Goal: Task Accomplishment & Management: Complete application form

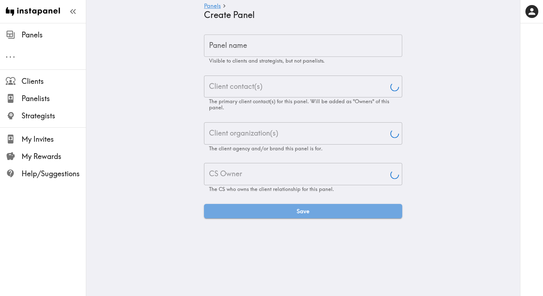
type input "Aj"
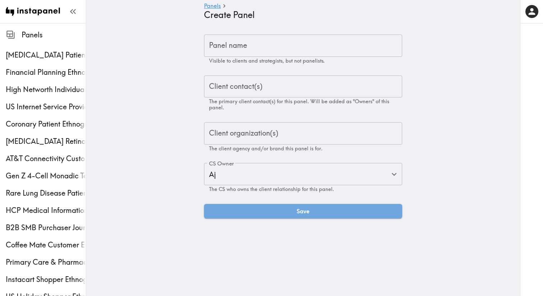
click at [266, 50] on input "Panel name" at bounding box center [303, 45] width 198 height 22
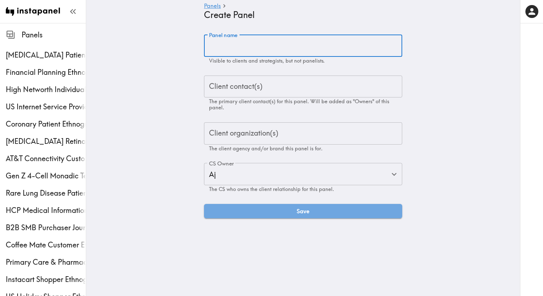
paste input "Digitas Health"
type input "Digitas Health"
click at [232, 45] on input "Digitas Health" at bounding box center [303, 45] width 198 height 22
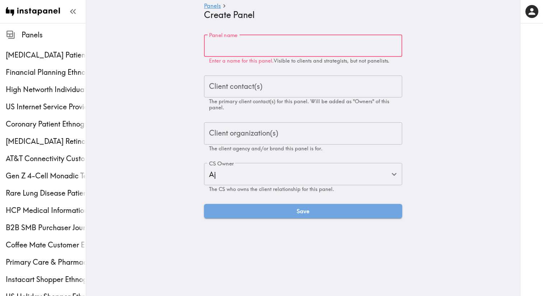
paste input "[MEDICAL_DATA] Patient/Caregiver Ethnography"
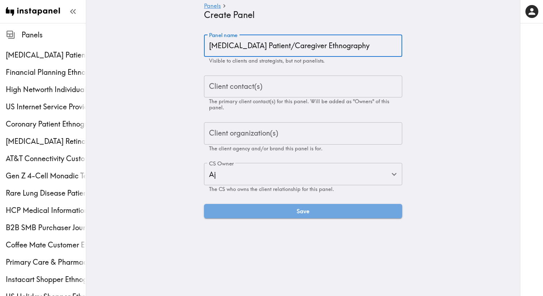
click at [242, 44] on input "[MEDICAL_DATA] Patient/Caregiver Ethnography" at bounding box center [303, 45] width 198 height 22
paste input "[MEDICAL_DATA] Patient & Caregiver Ethnography Proposal"
type input "[MEDICAL_DATA] Patient & Caregiver Ethnography Proposal"
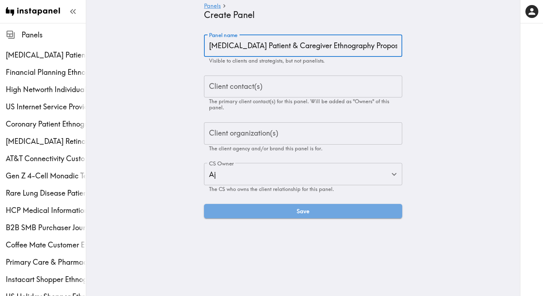
click at [248, 85] on div "Client contact(s) Client contact(s) The primary client contact(s) for this pane…" at bounding box center [303, 92] width 198 height 35
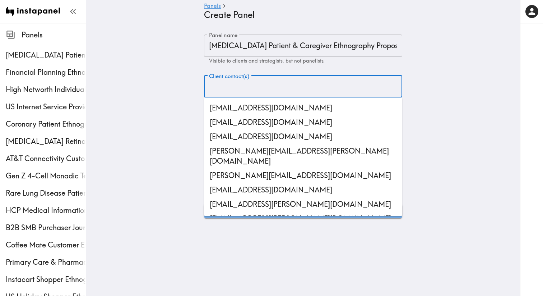
paste input "[PERSON_NAME][EMAIL_ADDRESS][PERSON_NAME][DOMAIN_NAME]"
type input "[PERSON_NAME][EMAIL_ADDRESS][PERSON_NAME][DOMAIN_NAME]"
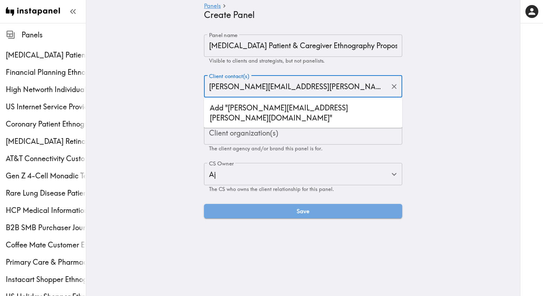
click at [239, 113] on li "Add "[PERSON_NAME][EMAIL_ADDRESS][PERSON_NAME][DOMAIN_NAME]"" at bounding box center [303, 113] width 198 height 24
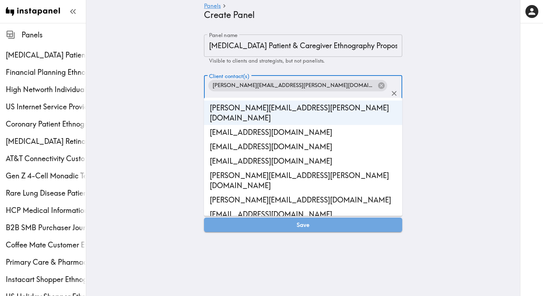
click at [164, 134] on main "Panels Create Panel Panel name [MEDICAL_DATA] Patient & Caregiver Ethnography P…" at bounding box center [303, 133] width 434 height 220
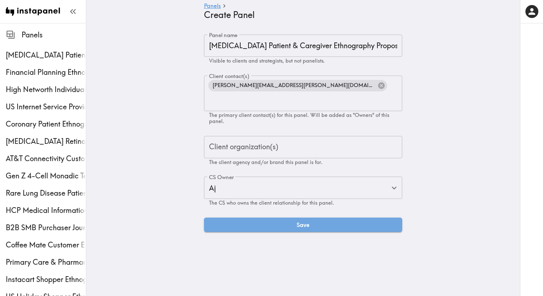
click at [248, 139] on input "Client organization(s)" at bounding box center [303, 147] width 192 height 16
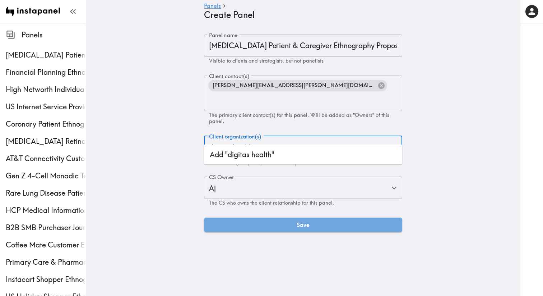
click at [214, 139] on input "digitas health" at bounding box center [297, 147] width 181 height 16
click at [238, 139] on input "Digitas health" at bounding box center [297, 147] width 181 height 16
type input "Digitas Health"
click at [243, 152] on li "Add "Digitas Health"" at bounding box center [303, 154] width 198 height 14
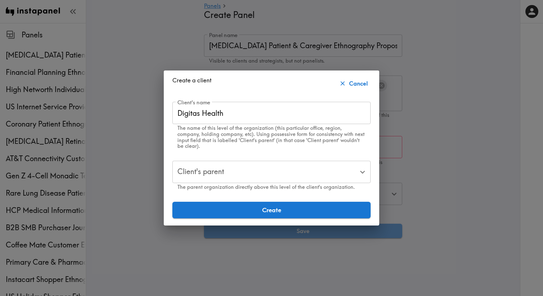
click at [235, 167] on input "Client's parent" at bounding box center [266, 172] width 181 height 16
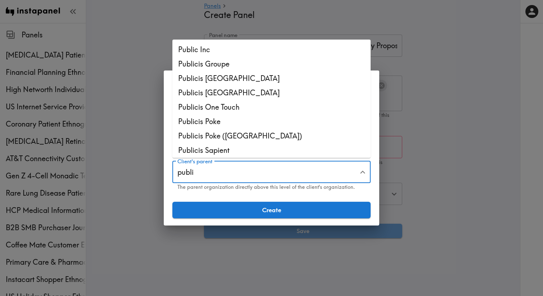
click at [250, 53] on li "Public Inc" at bounding box center [271, 49] width 198 height 14
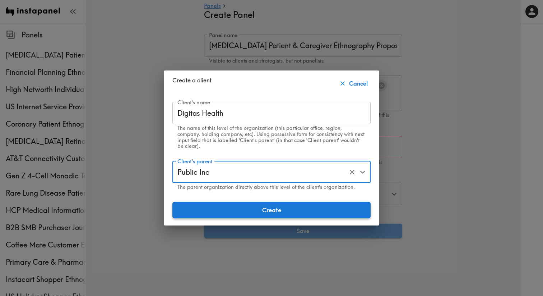
type input "Public Inc"
click at [224, 206] on button "Create" at bounding box center [271, 210] width 198 height 17
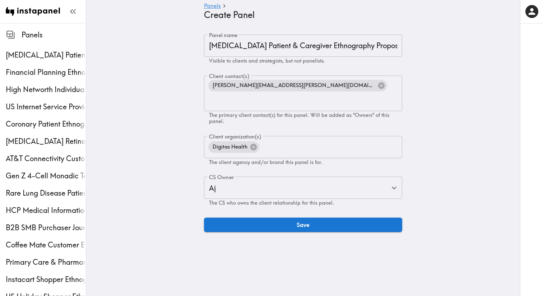
click at [161, 205] on main "Panels Create Panel Panel name [MEDICAL_DATA] Patient & Caregiver Ethnography P…" at bounding box center [303, 133] width 434 height 220
